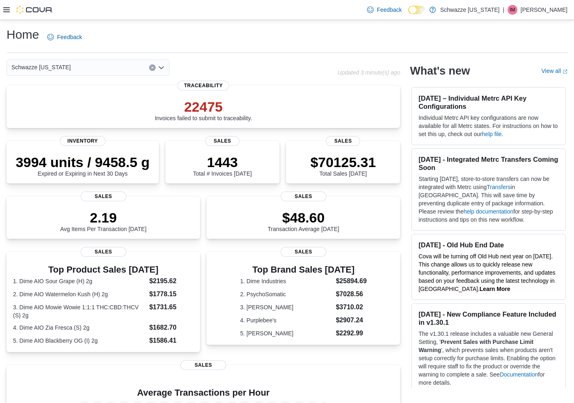
click at [99, 8] on div "Feedback Dark Mode Schwazze [US_STATE] | IM [PERSON_NAME]" at bounding box center [287, 10] width 574 height 20
click at [219, 116] on div "22475 Invoices failed to submit to traceability." at bounding box center [203, 109] width 97 height 23
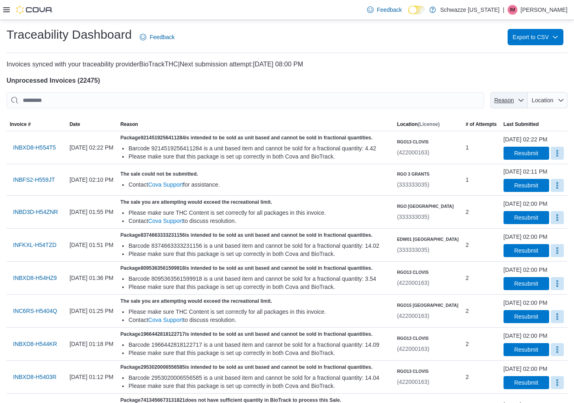
click at [524, 95] on span "Reason" at bounding box center [508, 100] width 31 height 16
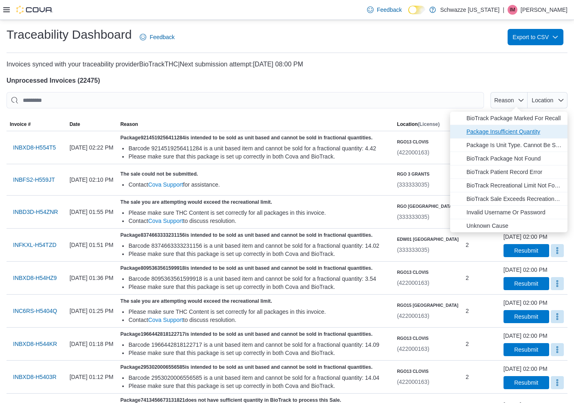
click at [528, 133] on span "Package Insufficient Quantity" at bounding box center [514, 132] width 96 height 10
type input "**********"
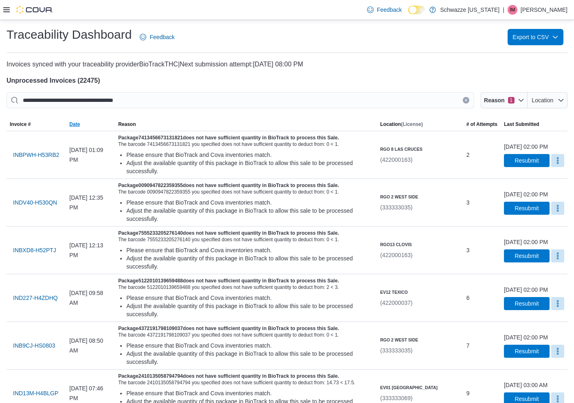
click at [79, 122] on span "Date" at bounding box center [74, 124] width 11 height 7
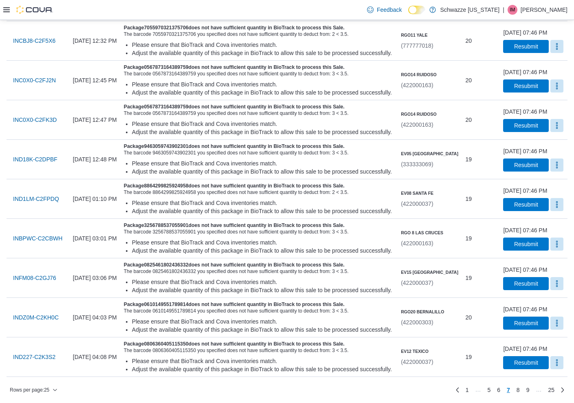
scroll to position [1108, 0]
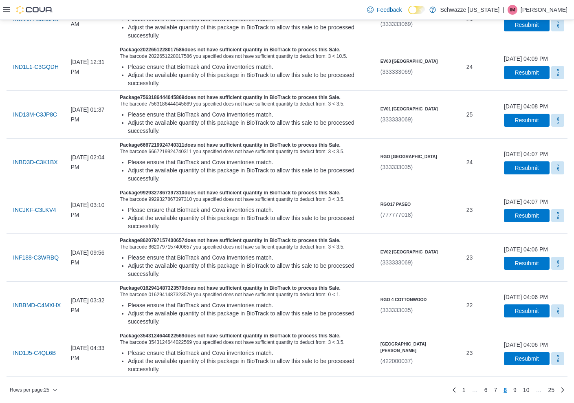
click at [308, 8] on div "Feedback Dark Mode Schwazze [US_STATE] | IM [PERSON_NAME]" at bounding box center [287, 10] width 574 height 20
